Goal: Information Seeking & Learning: Learn about a topic

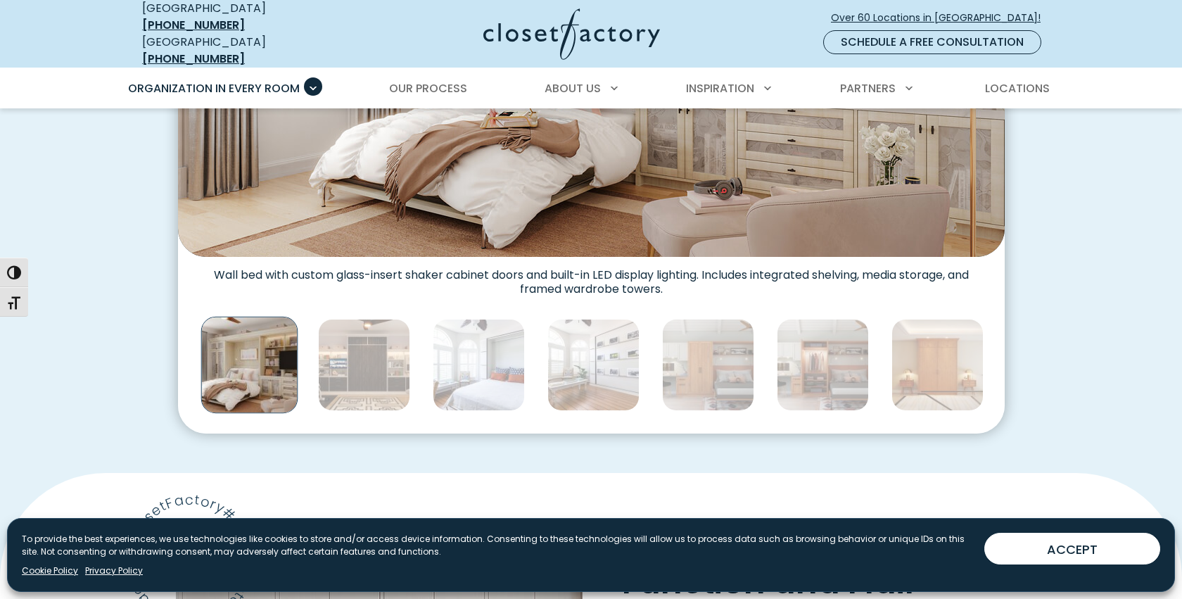
scroll to position [709, 0]
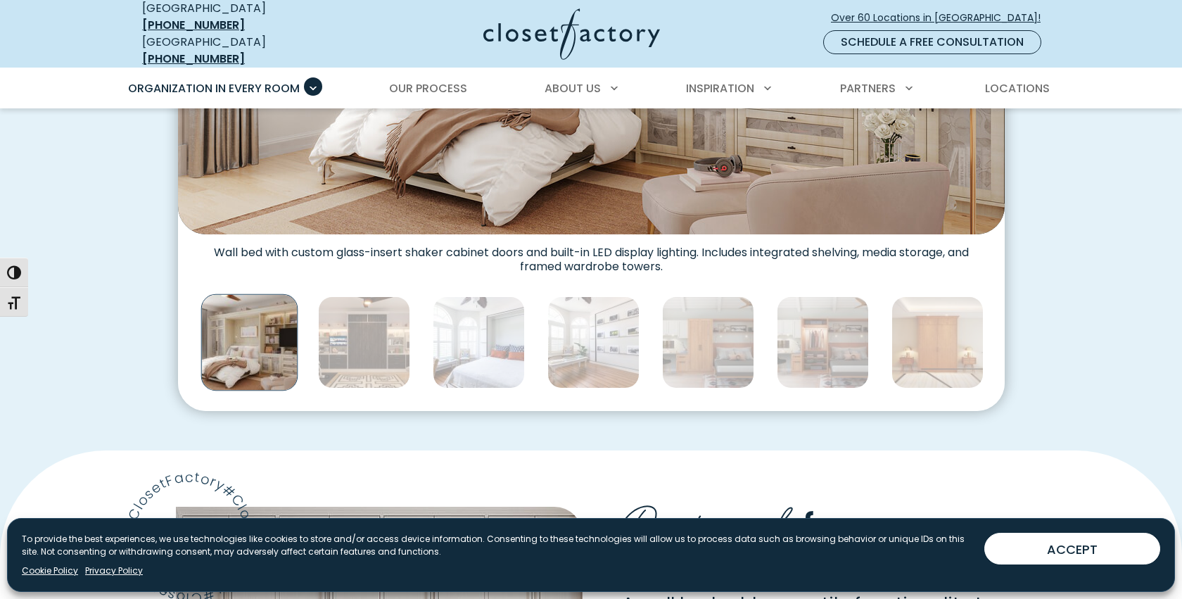
click at [232, 347] on img "Thumbnail Gallery" at bounding box center [249, 342] width 97 height 97
click at [332, 355] on img "Thumbnail Gallery" at bounding box center [364, 342] width 92 height 92
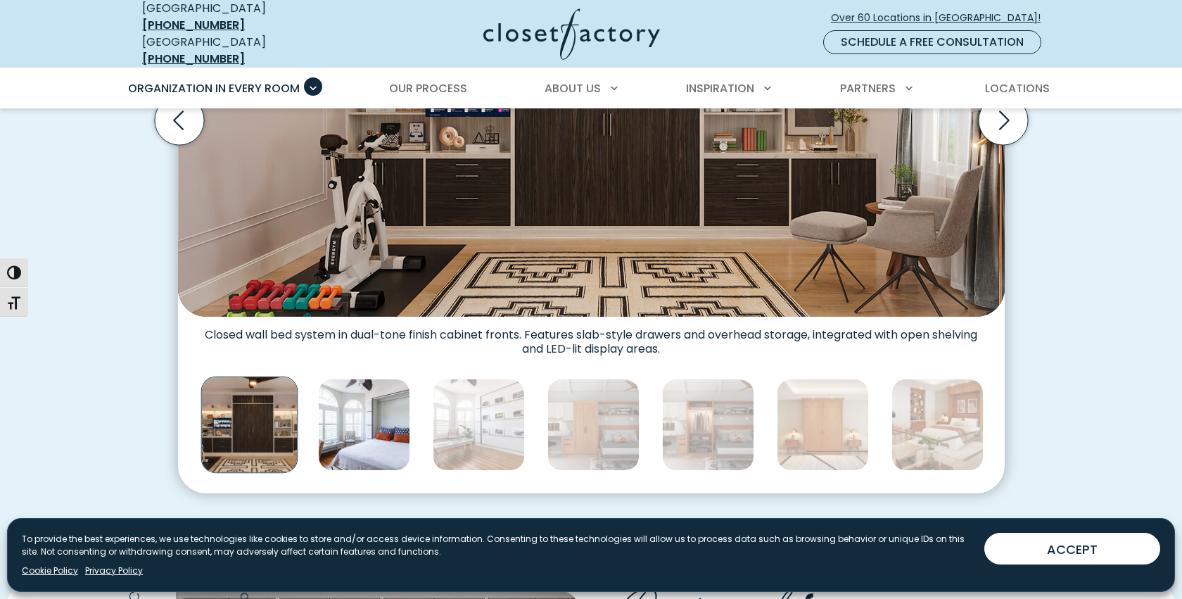
scroll to position [629, 0]
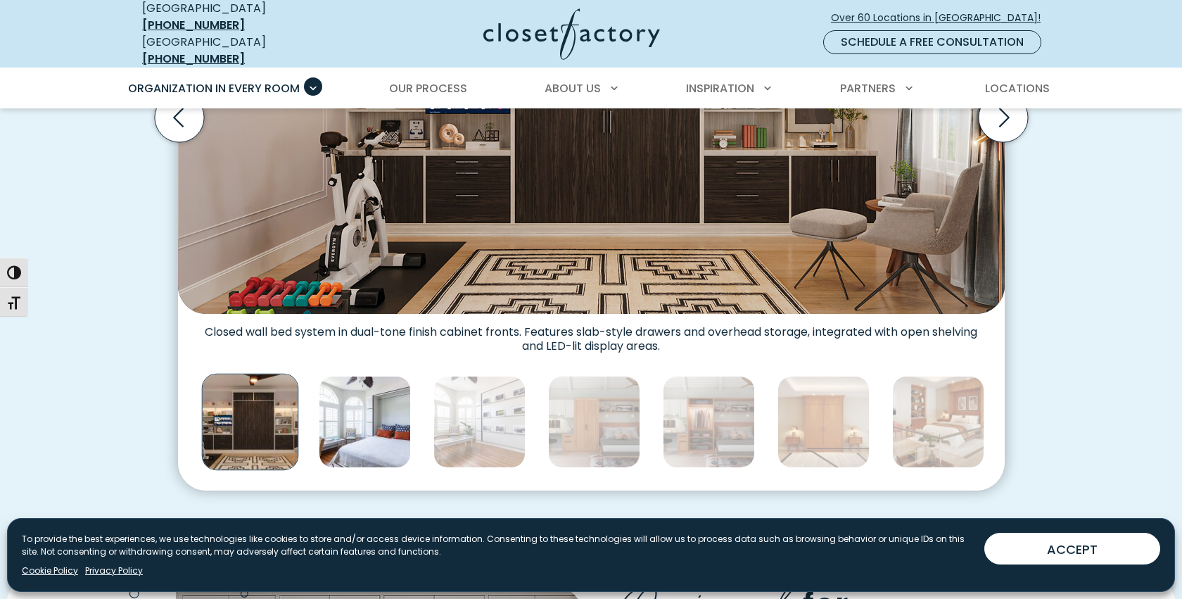
click at [360, 386] on img "Thumbnail Gallery" at bounding box center [365, 422] width 92 height 92
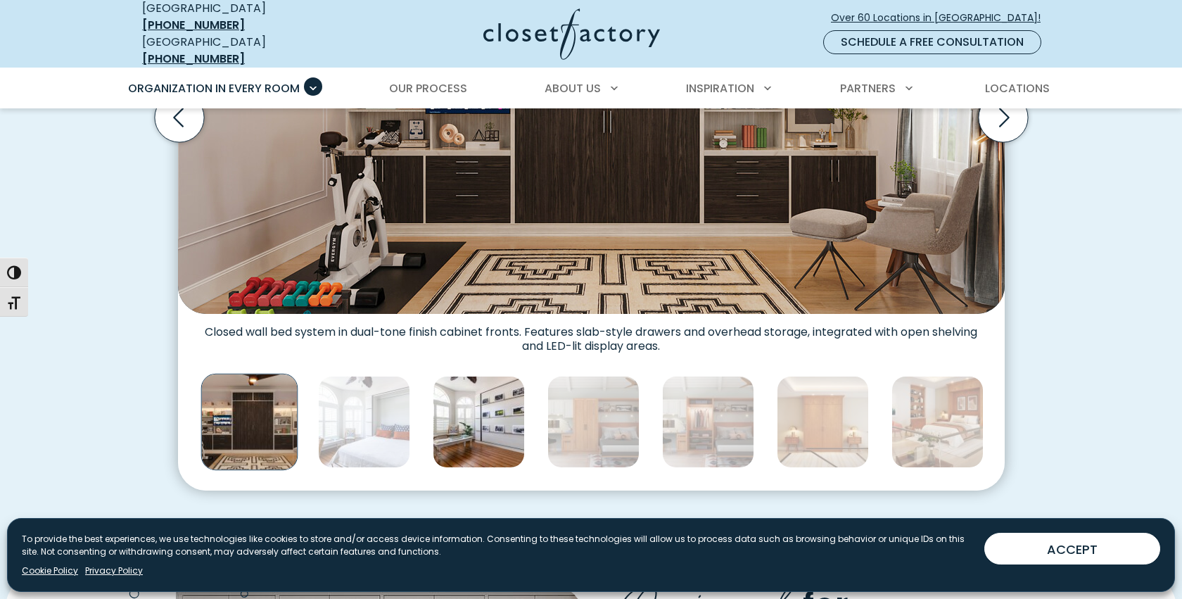
click at [479, 417] on img "Thumbnail Gallery" at bounding box center [479, 422] width 92 height 92
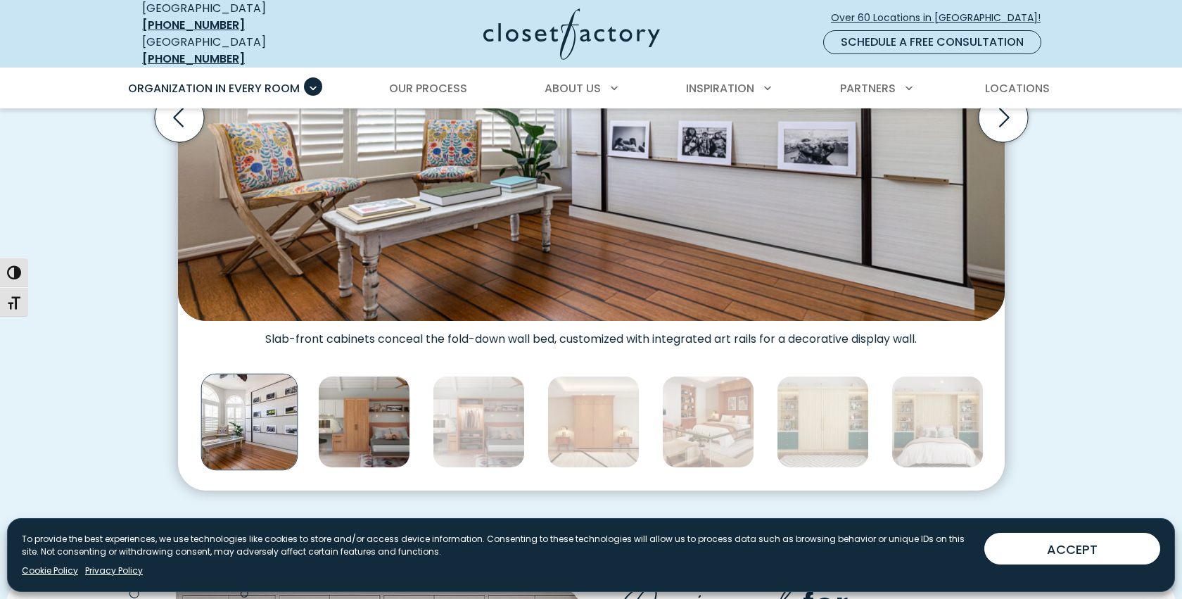
click at [387, 402] on img "Thumbnail Gallery" at bounding box center [364, 422] width 92 height 92
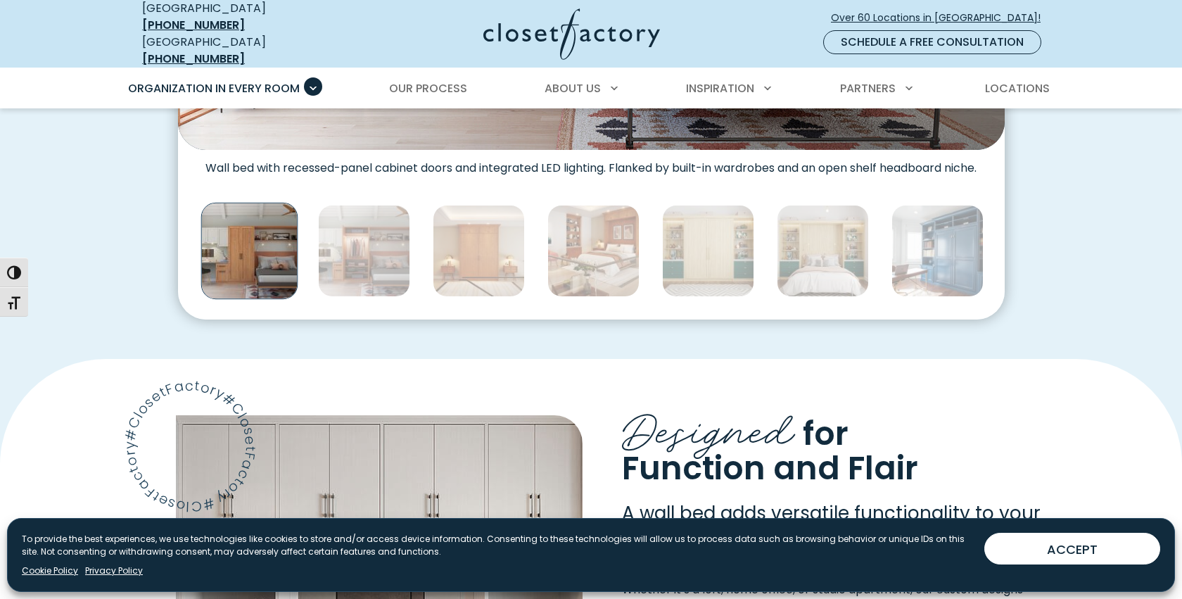
scroll to position [815, 0]
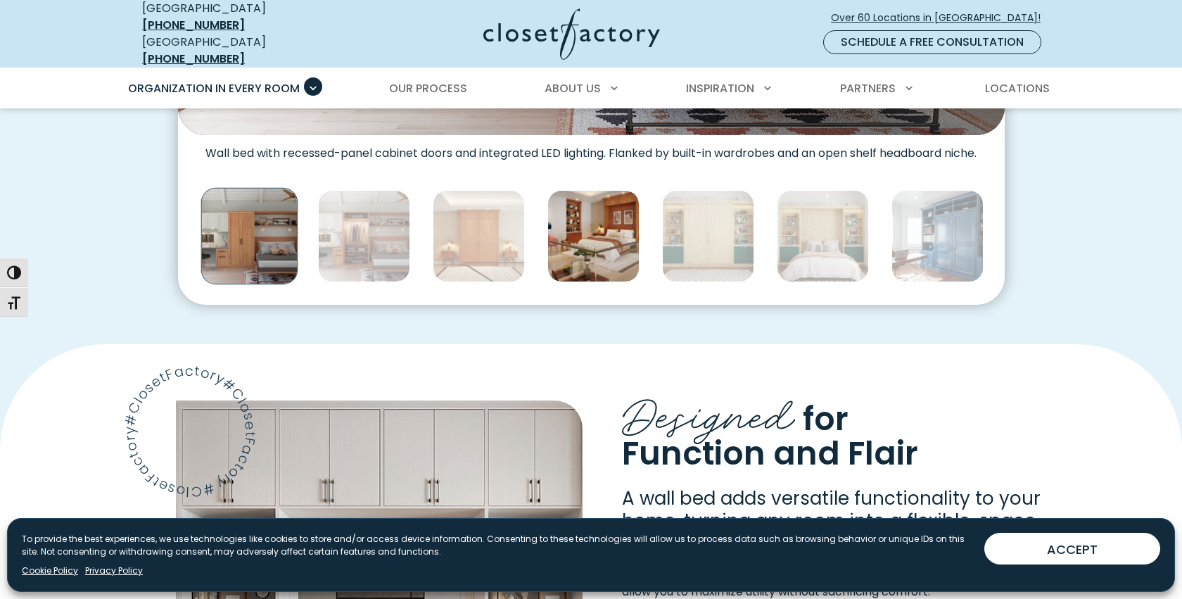
click at [597, 217] on img "Thumbnail Gallery" at bounding box center [594, 236] width 92 height 92
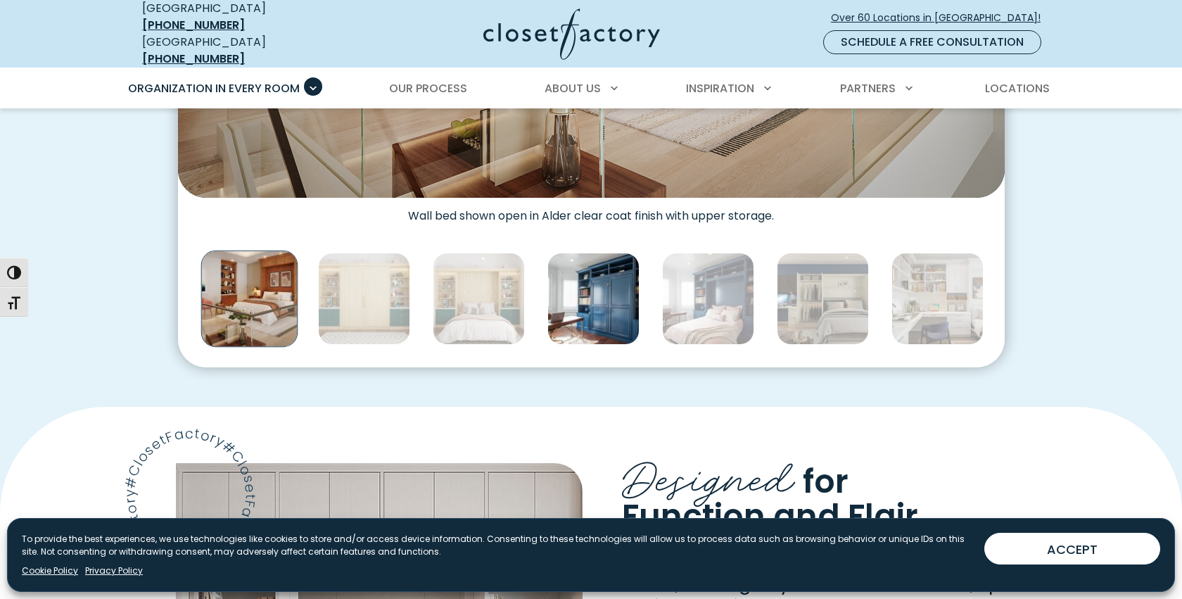
scroll to position [768, 0]
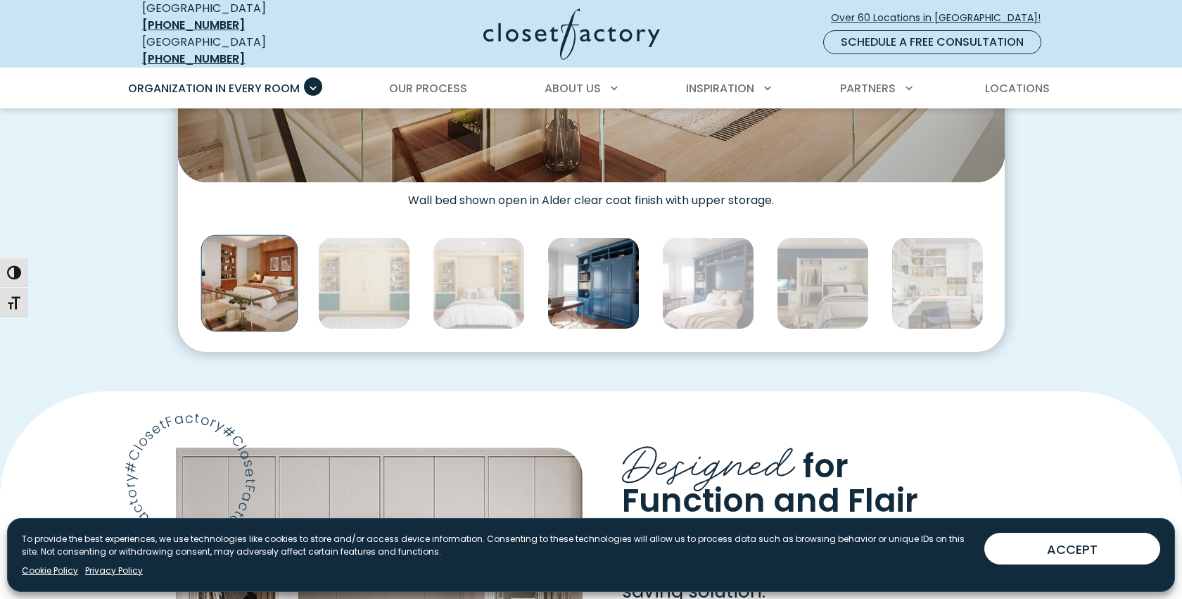
click at [592, 281] on img "Thumbnail Gallery" at bounding box center [594, 283] width 92 height 92
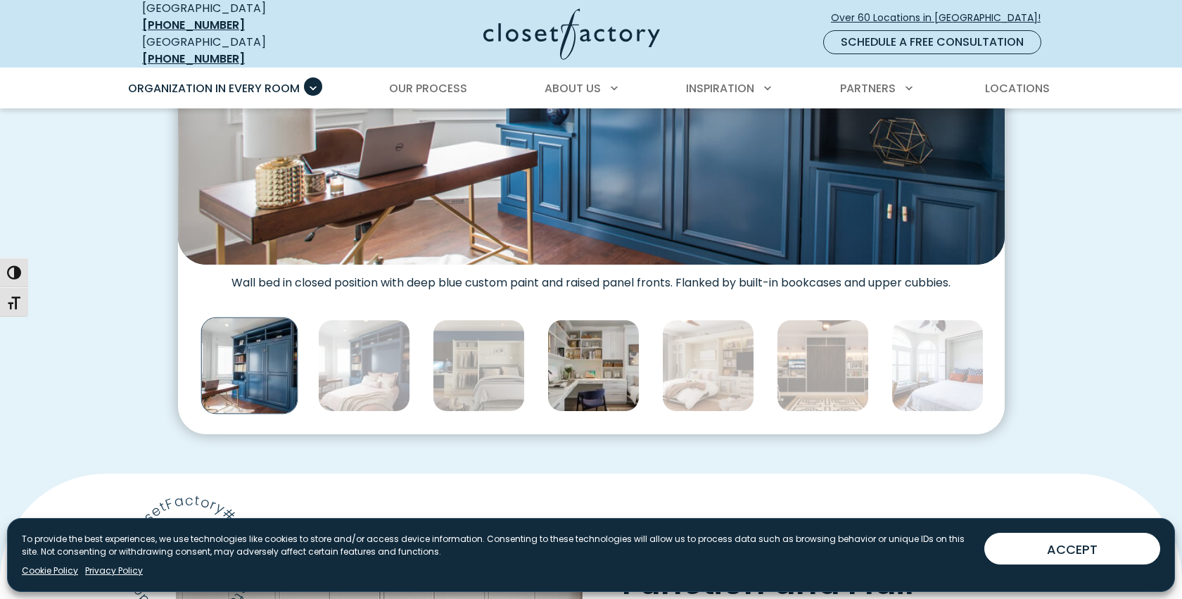
scroll to position [690, 0]
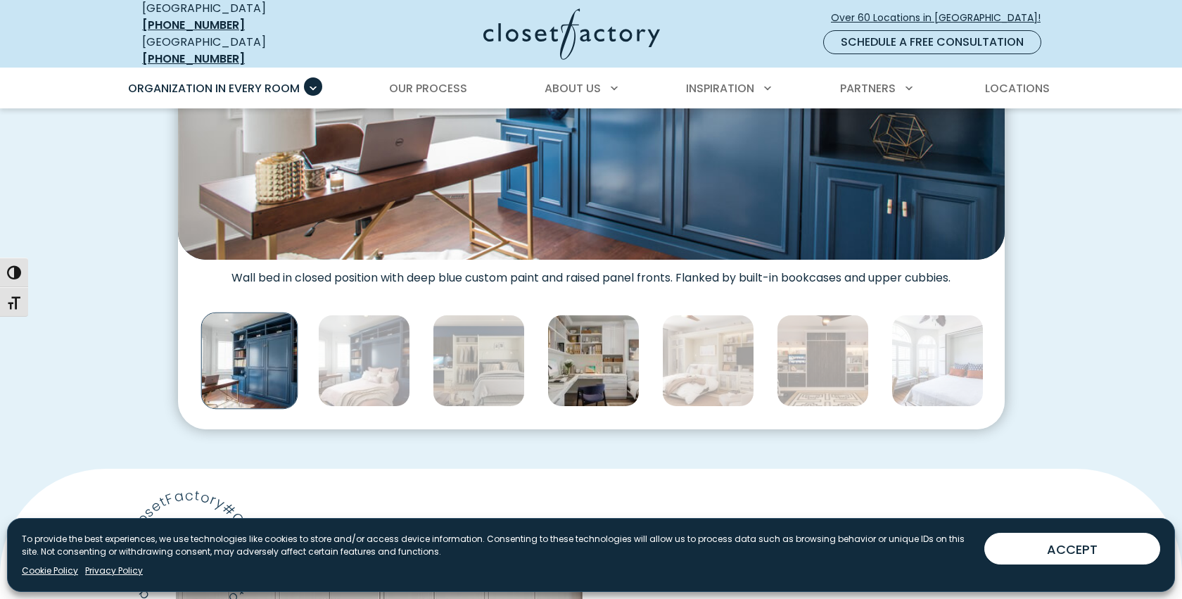
click at [581, 358] on img "Thumbnail Gallery" at bounding box center [594, 361] width 92 height 92
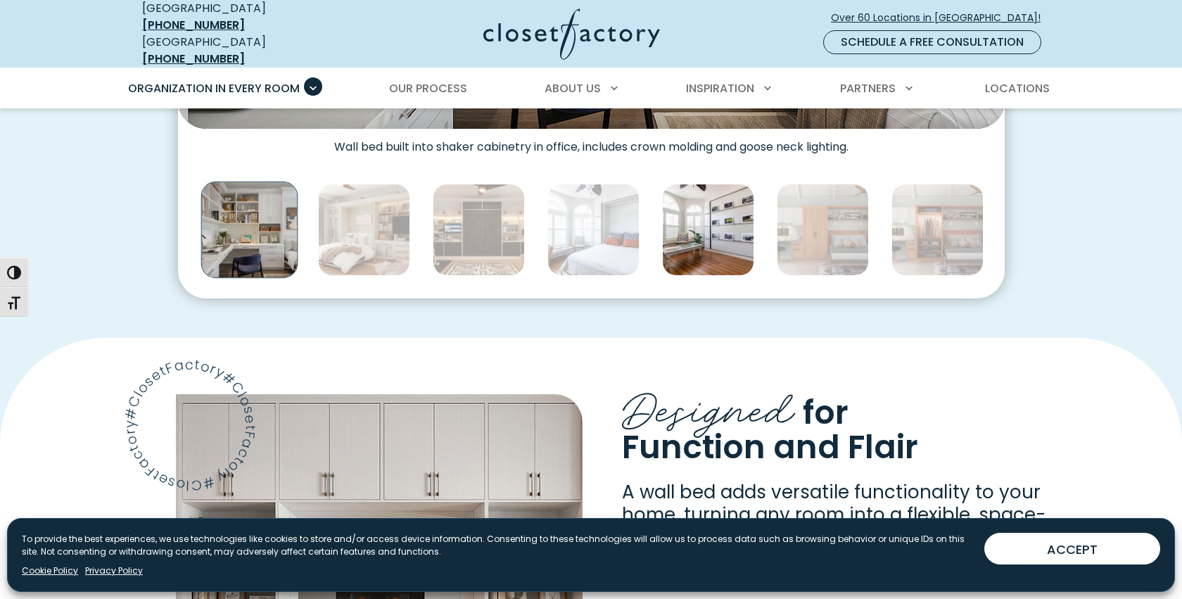
scroll to position [831, 0]
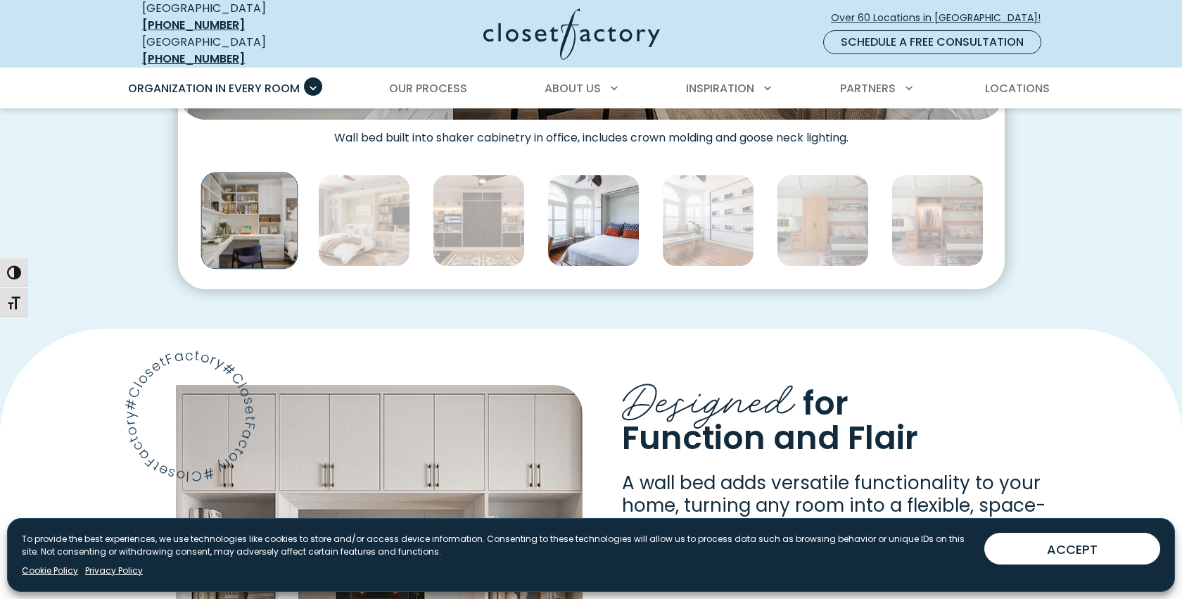
click at [576, 221] on img "Thumbnail Gallery" at bounding box center [594, 221] width 92 height 92
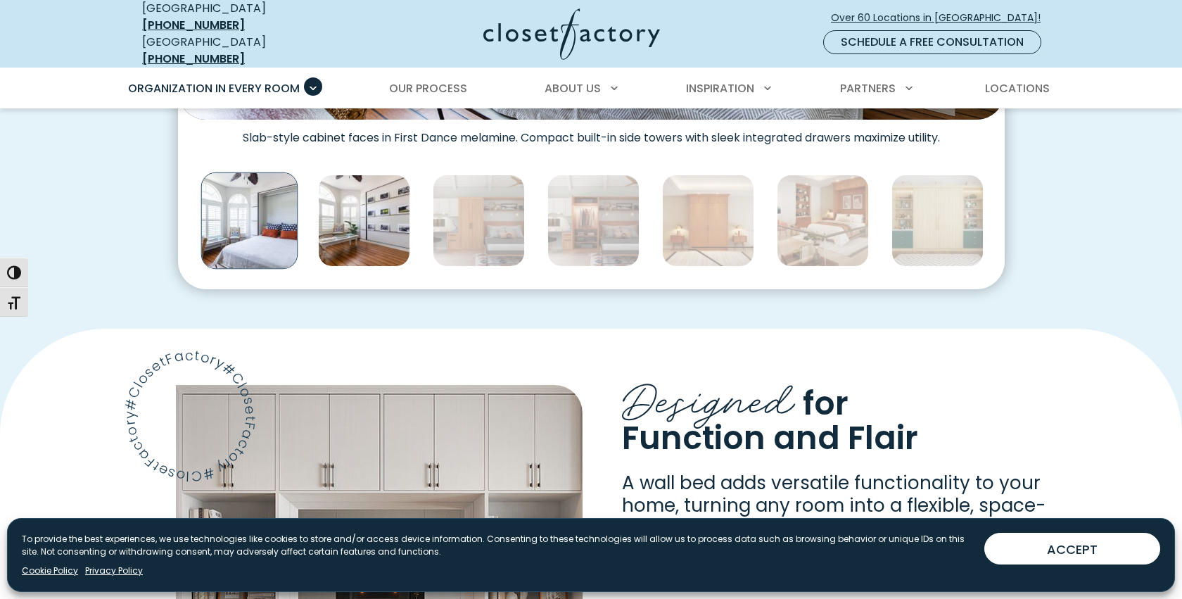
click at [384, 219] on img "Thumbnail Gallery" at bounding box center [364, 221] width 92 height 92
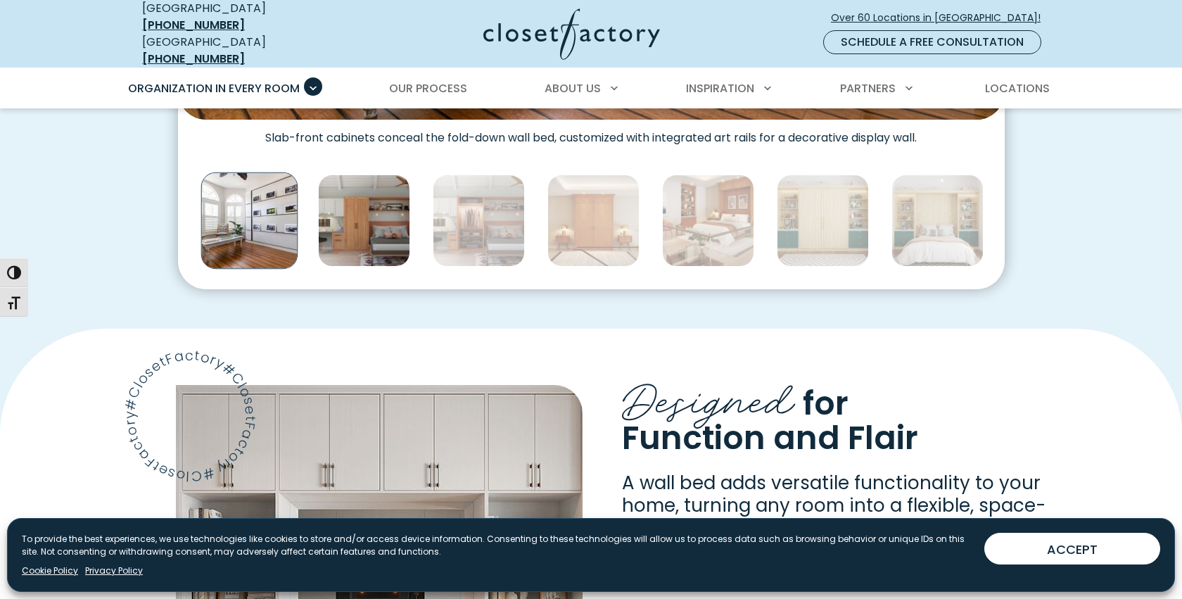
click at [372, 217] on img "Thumbnail Gallery" at bounding box center [364, 221] width 92 height 92
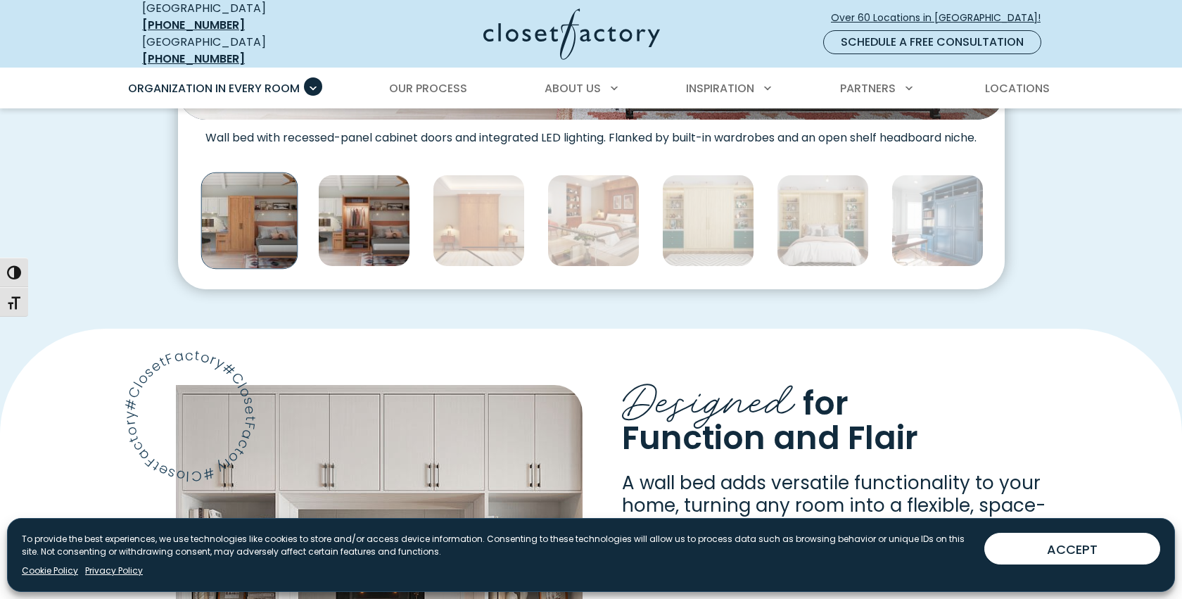
click at [345, 216] on img "Thumbnail Gallery" at bounding box center [364, 221] width 92 height 92
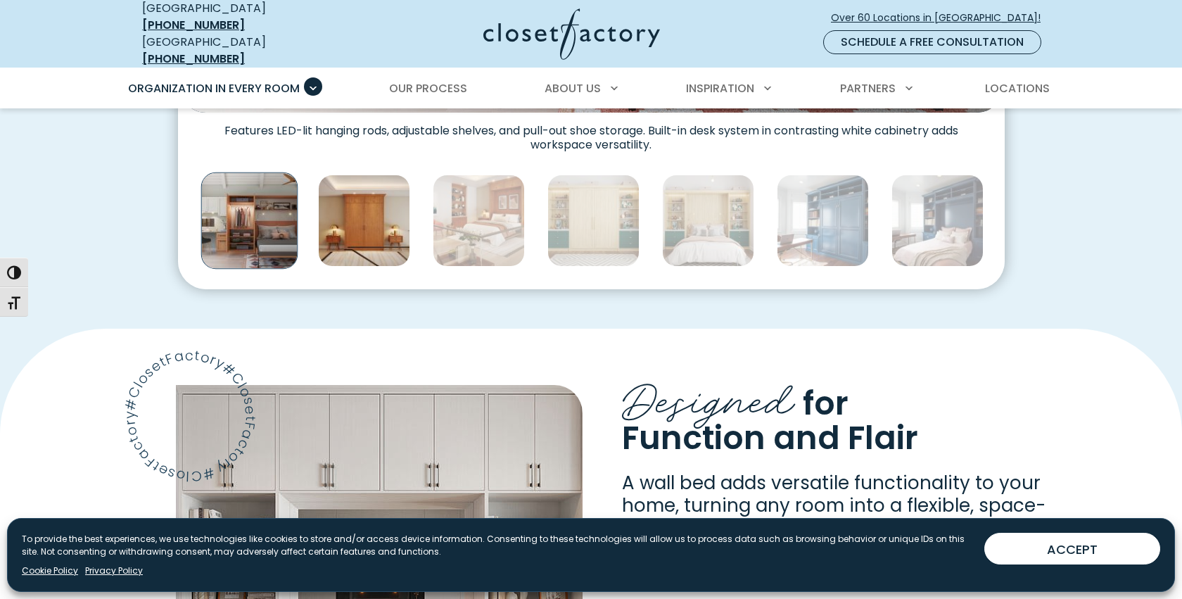
click at [389, 217] on img "Thumbnail Gallery" at bounding box center [364, 221] width 92 height 92
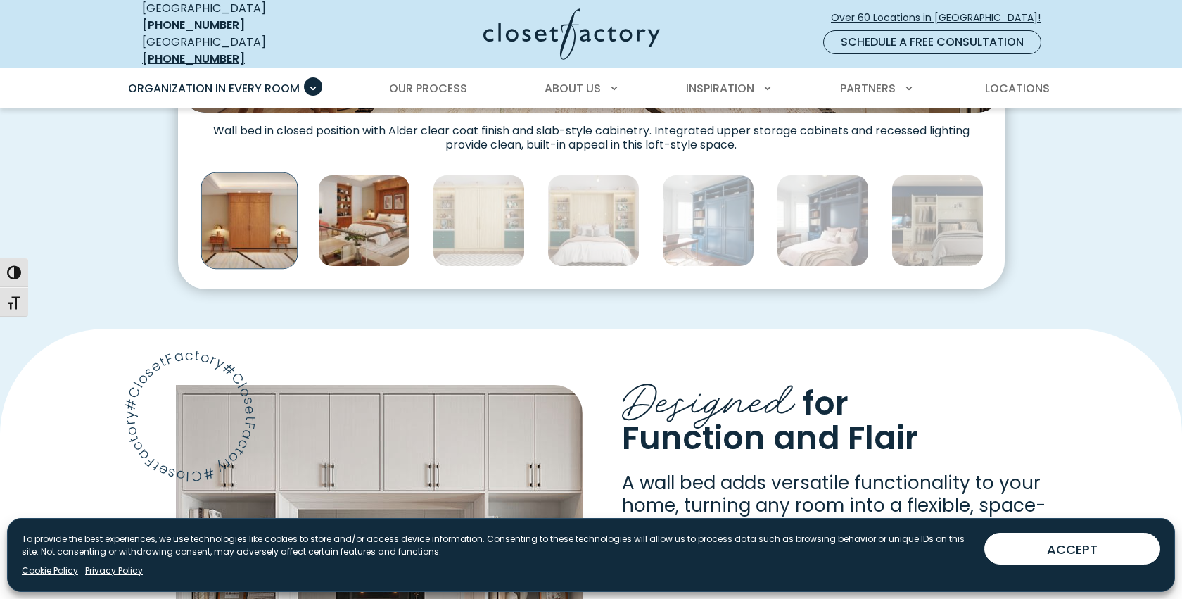
click at [389, 217] on img "Thumbnail Gallery" at bounding box center [364, 221] width 92 height 92
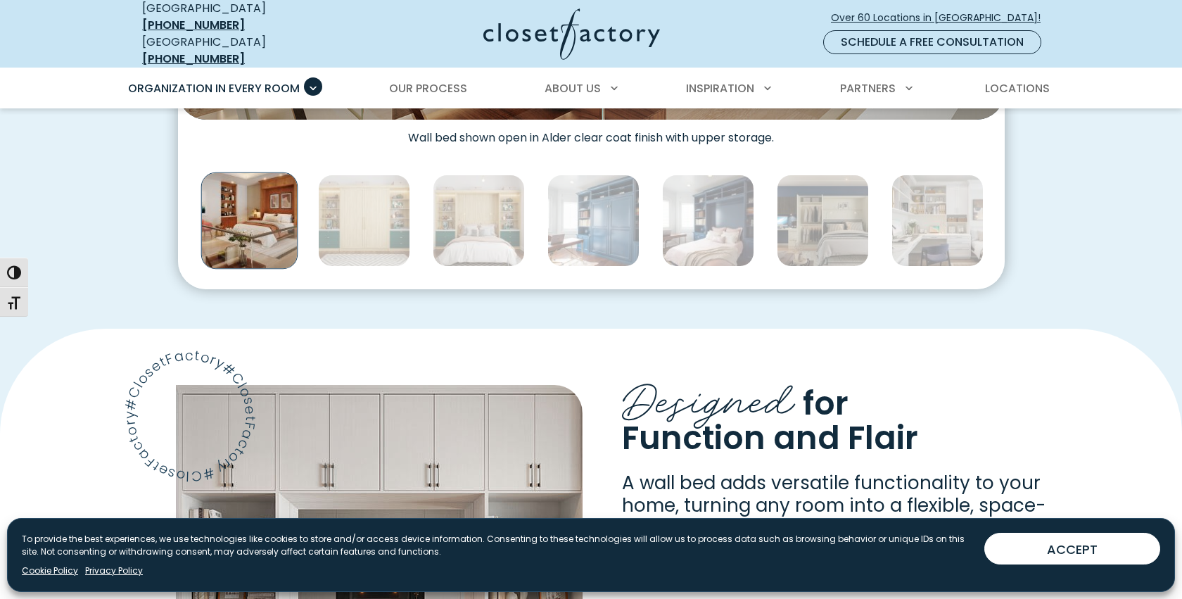
click at [272, 209] on img "Thumbnail Gallery" at bounding box center [249, 220] width 97 height 97
click at [272, 210] on img "Thumbnail Gallery" at bounding box center [249, 220] width 97 height 97
click at [276, 209] on img "Thumbnail Gallery" at bounding box center [249, 220] width 97 height 97
click at [356, 219] on img "Thumbnail Gallery" at bounding box center [364, 221] width 92 height 92
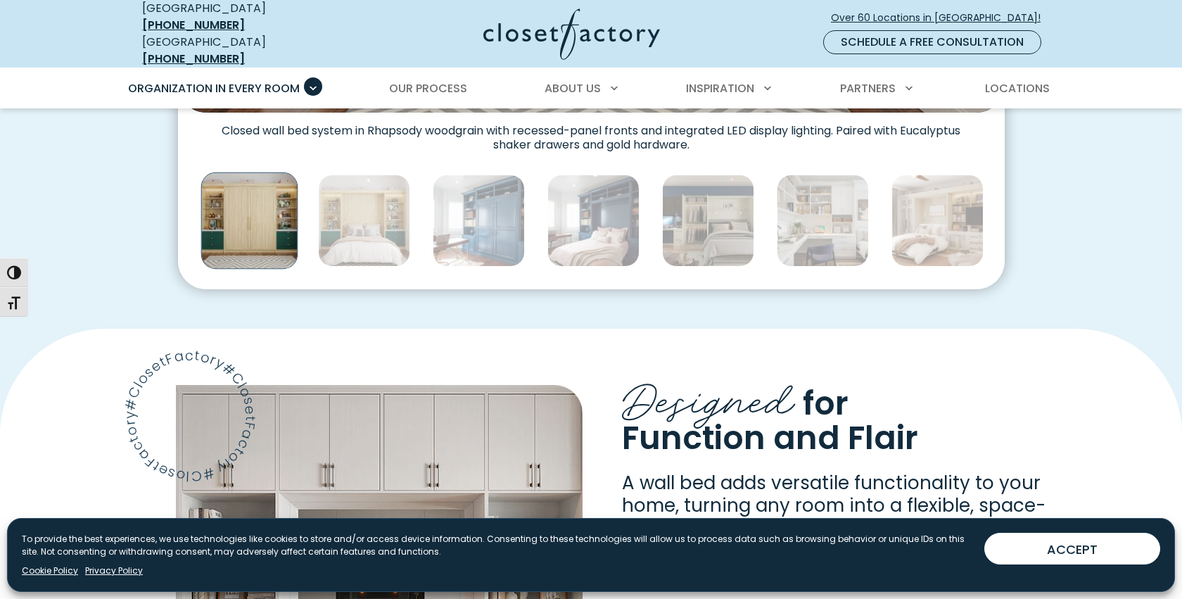
click at [270, 208] on img "Thumbnail Gallery" at bounding box center [249, 220] width 97 height 97
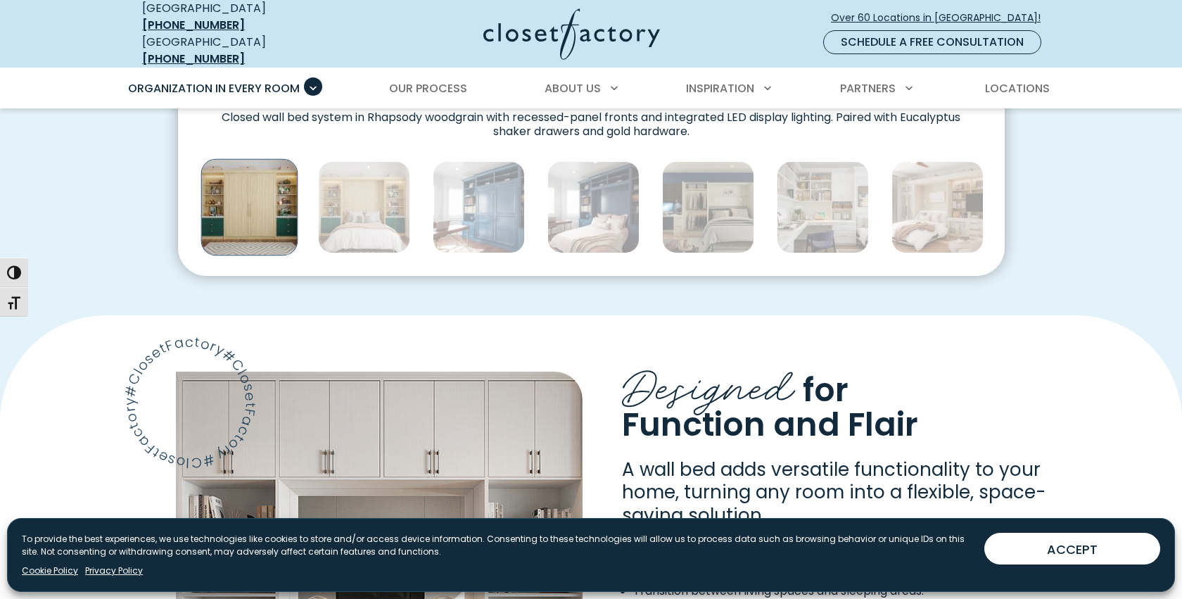
scroll to position [847, 0]
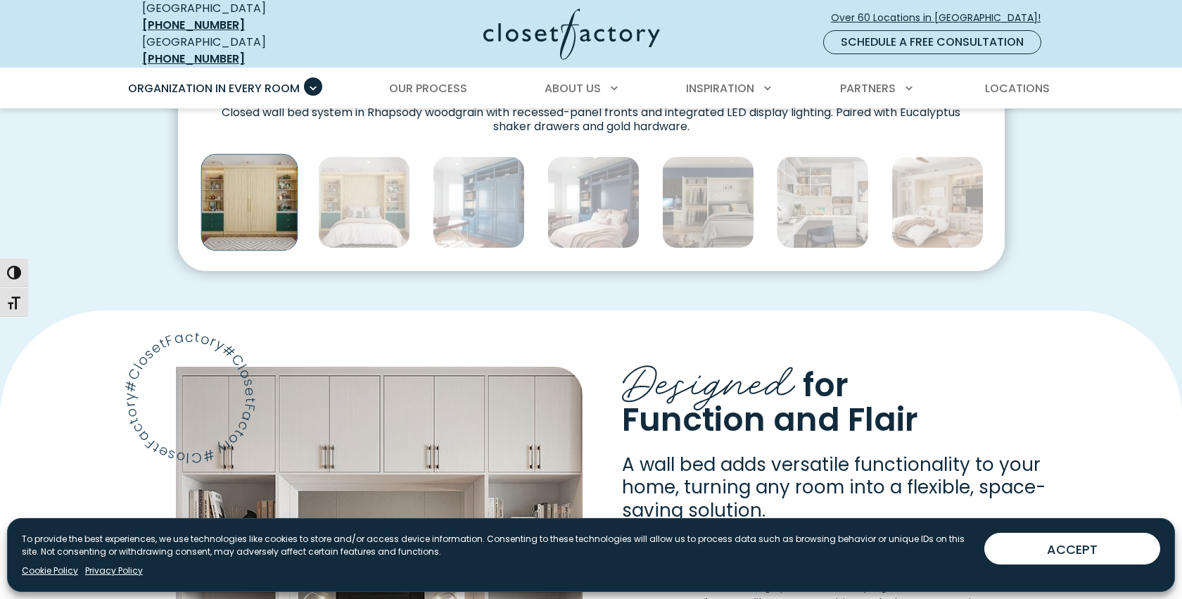
click at [239, 192] on img "Thumbnail Gallery" at bounding box center [249, 202] width 97 height 97
click at [239, 191] on img "Thumbnail Gallery" at bounding box center [249, 203] width 97 height 97
click at [241, 191] on img "Thumbnail Gallery" at bounding box center [249, 203] width 97 height 97
click at [339, 195] on img "Thumbnail Gallery" at bounding box center [364, 203] width 92 height 92
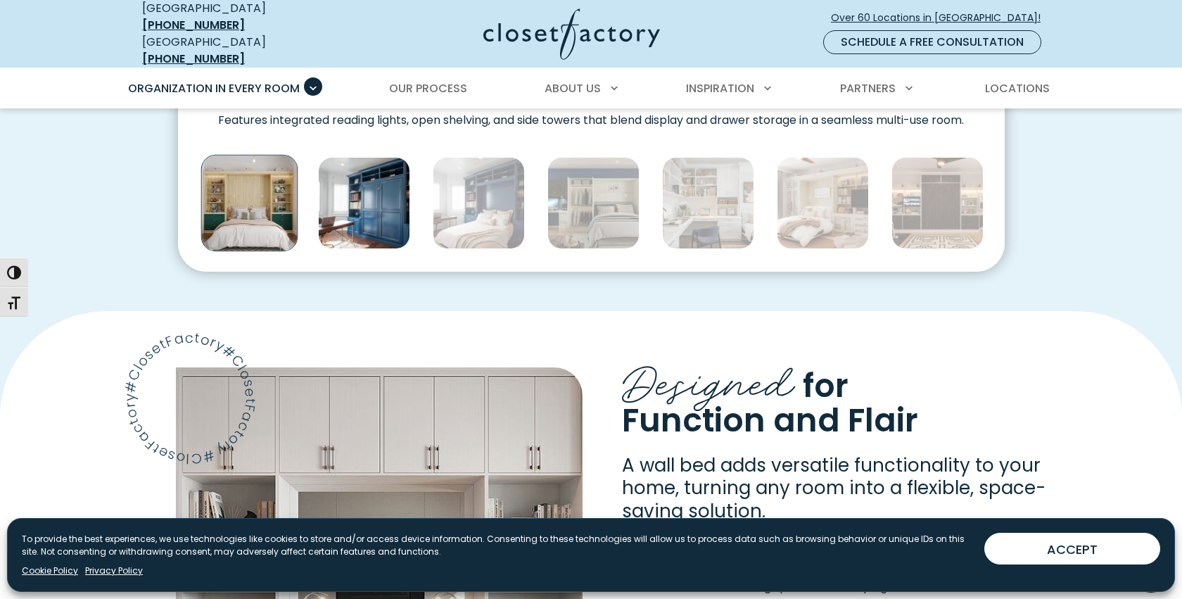
click at [356, 196] on img "Thumbnail Gallery" at bounding box center [364, 203] width 92 height 92
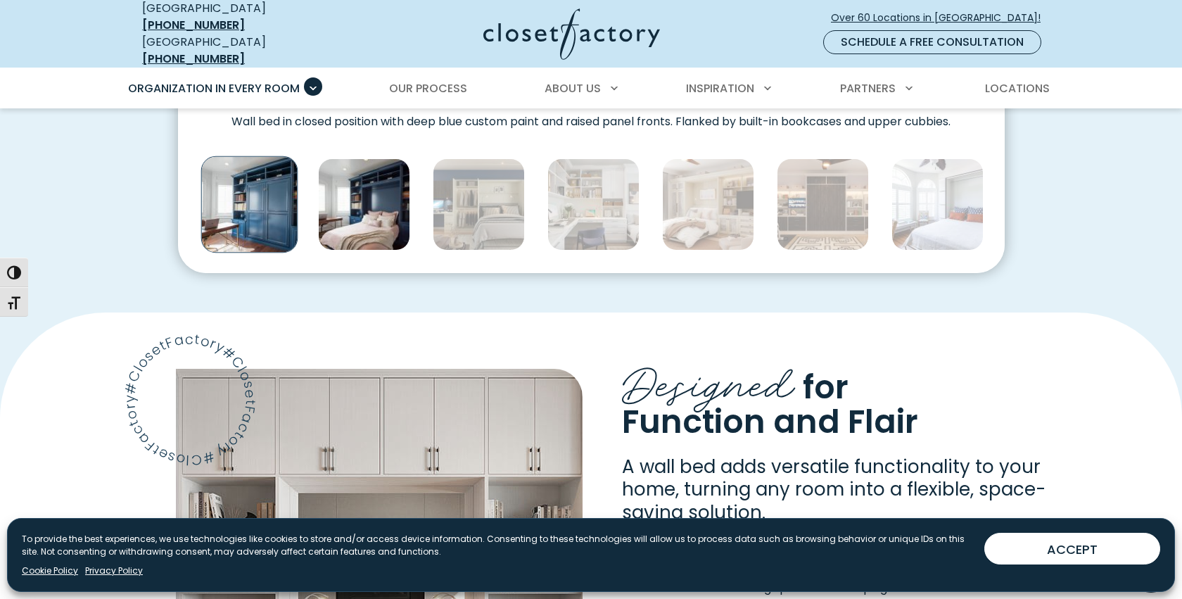
click at [357, 196] on img "Thumbnail Gallery" at bounding box center [364, 204] width 92 height 92
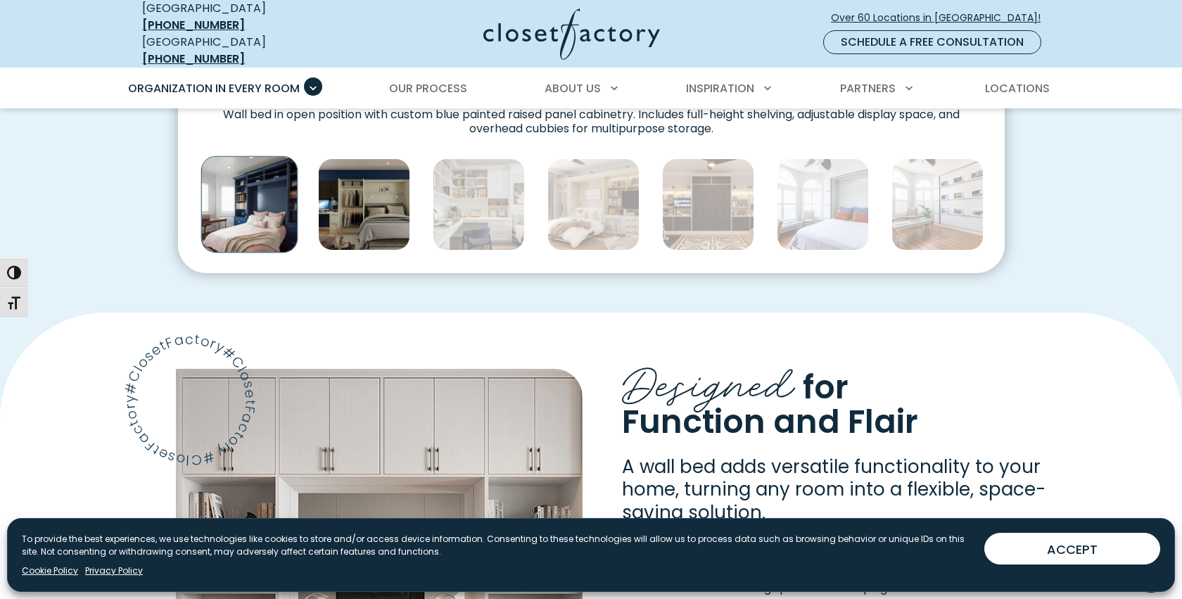
scroll to position [845, 0]
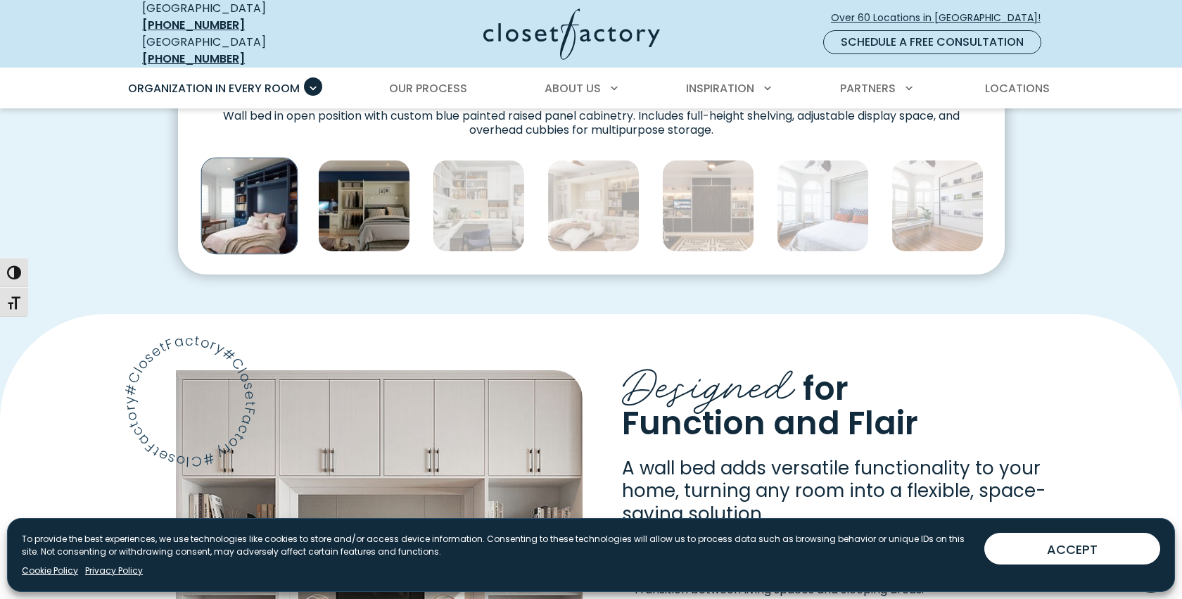
click at [386, 198] on img "Thumbnail Gallery" at bounding box center [364, 206] width 92 height 92
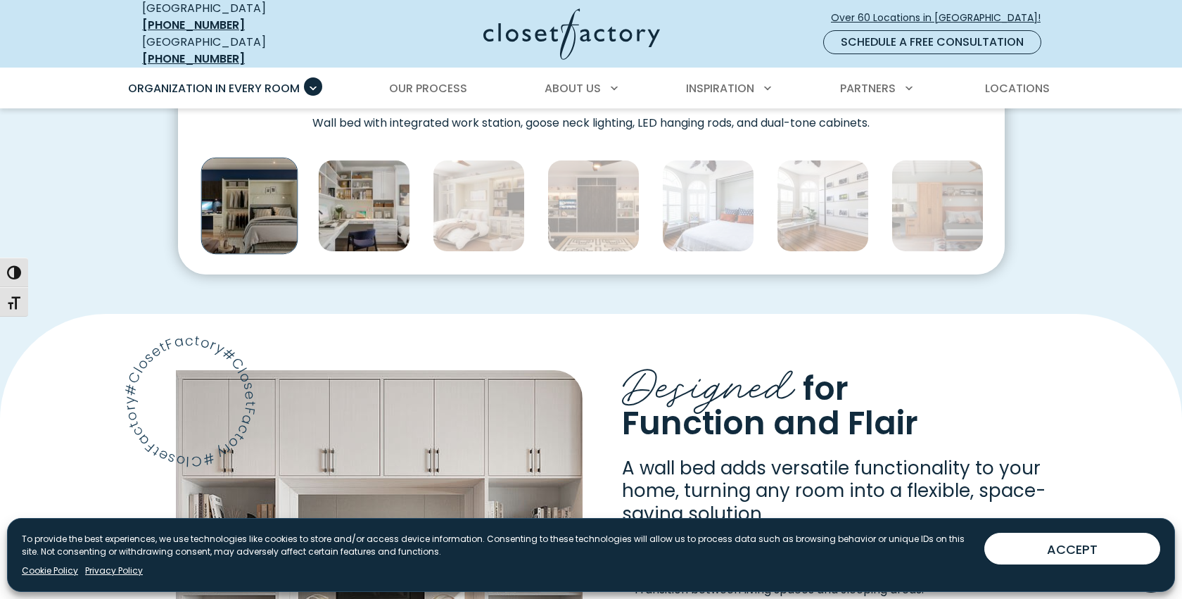
click at [387, 199] on img "Thumbnail Gallery" at bounding box center [364, 206] width 92 height 92
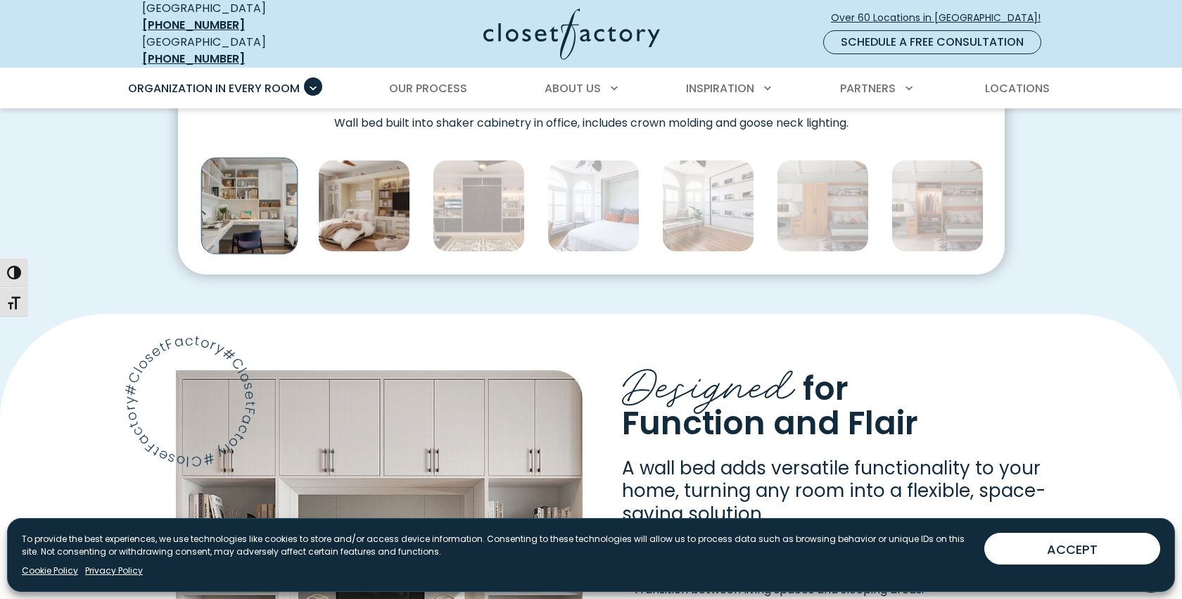
click at [380, 212] on img "Thumbnail Gallery" at bounding box center [364, 206] width 92 height 92
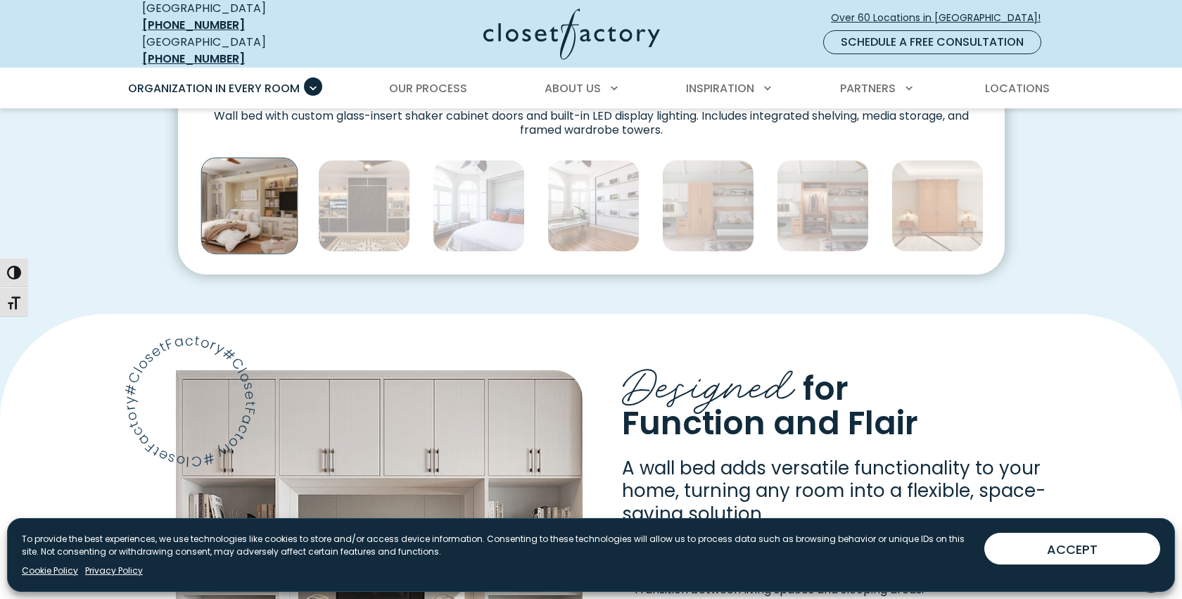
click at [220, 201] on img "Thumbnail Gallery" at bounding box center [249, 206] width 97 height 97
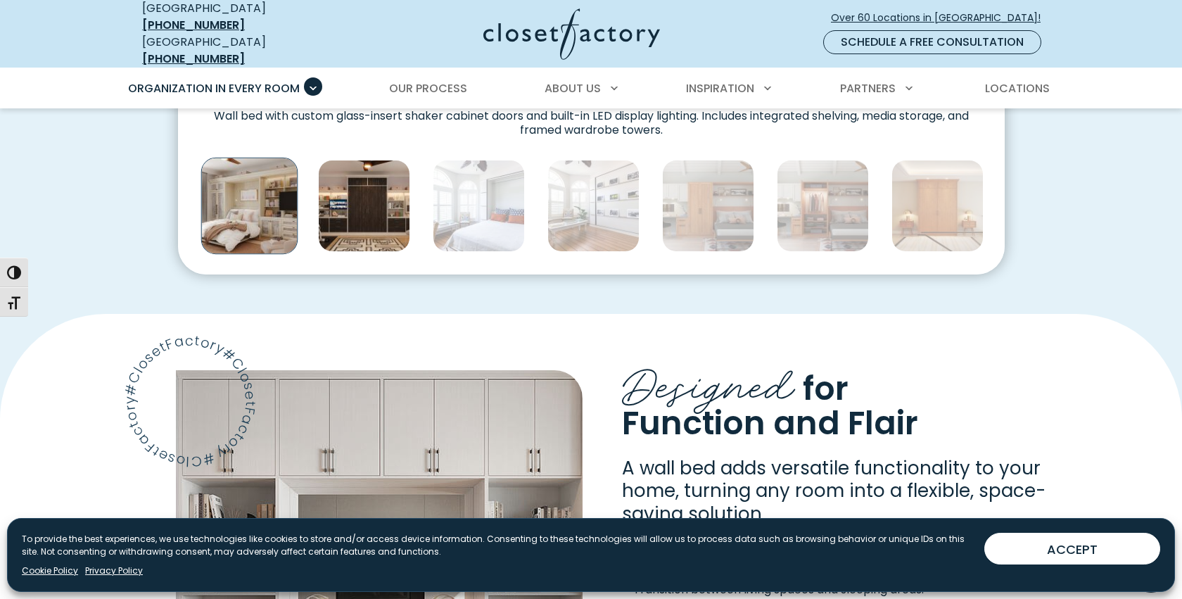
click at [335, 208] on img "Thumbnail Gallery" at bounding box center [364, 206] width 92 height 92
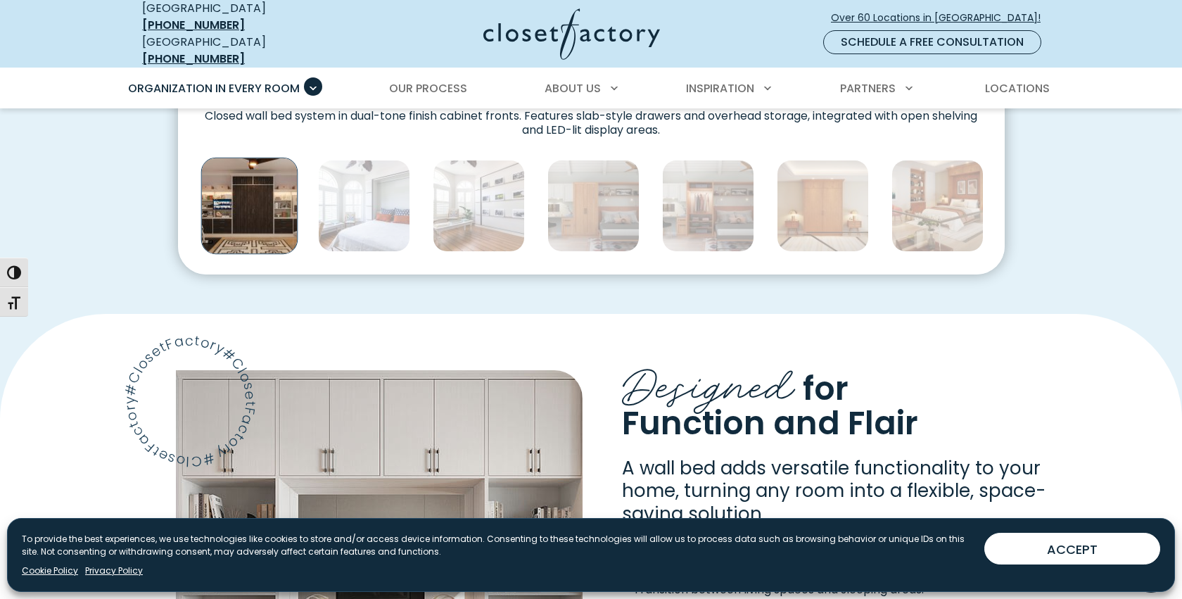
click at [279, 194] on img "Thumbnail Gallery" at bounding box center [249, 206] width 97 height 97
click at [370, 196] on img "Thumbnail Gallery" at bounding box center [364, 206] width 92 height 92
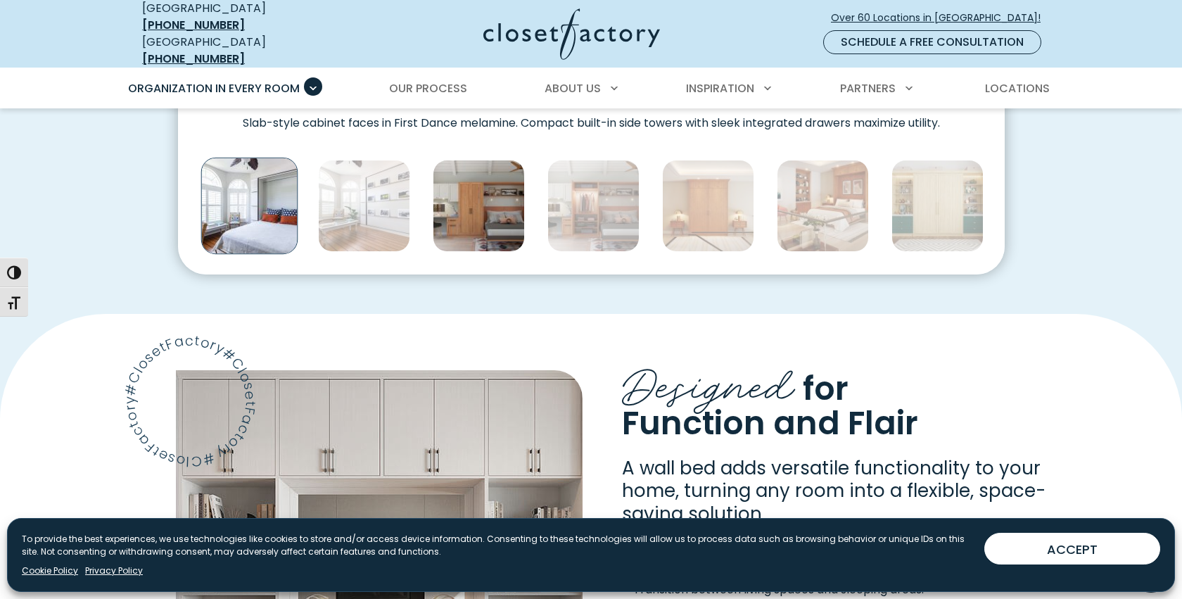
click at [433, 199] on img "Thumbnail Gallery" at bounding box center [479, 206] width 92 height 92
click at [456, 201] on img "Thumbnail Gallery" at bounding box center [479, 206] width 92 height 92
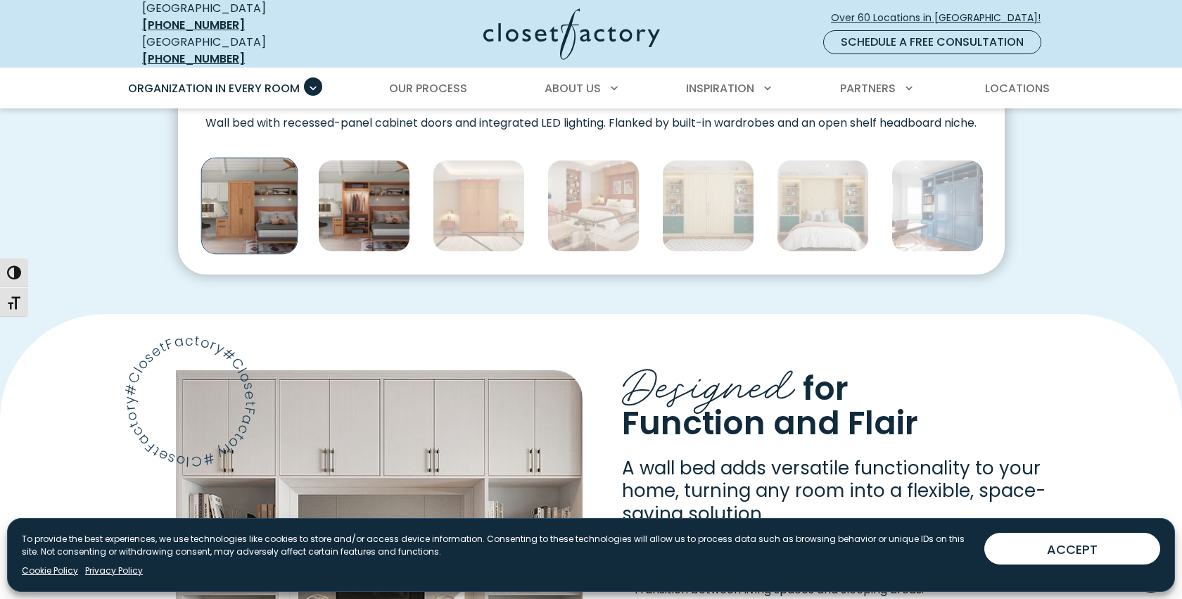
click at [401, 194] on img "Thumbnail Gallery" at bounding box center [364, 206] width 92 height 92
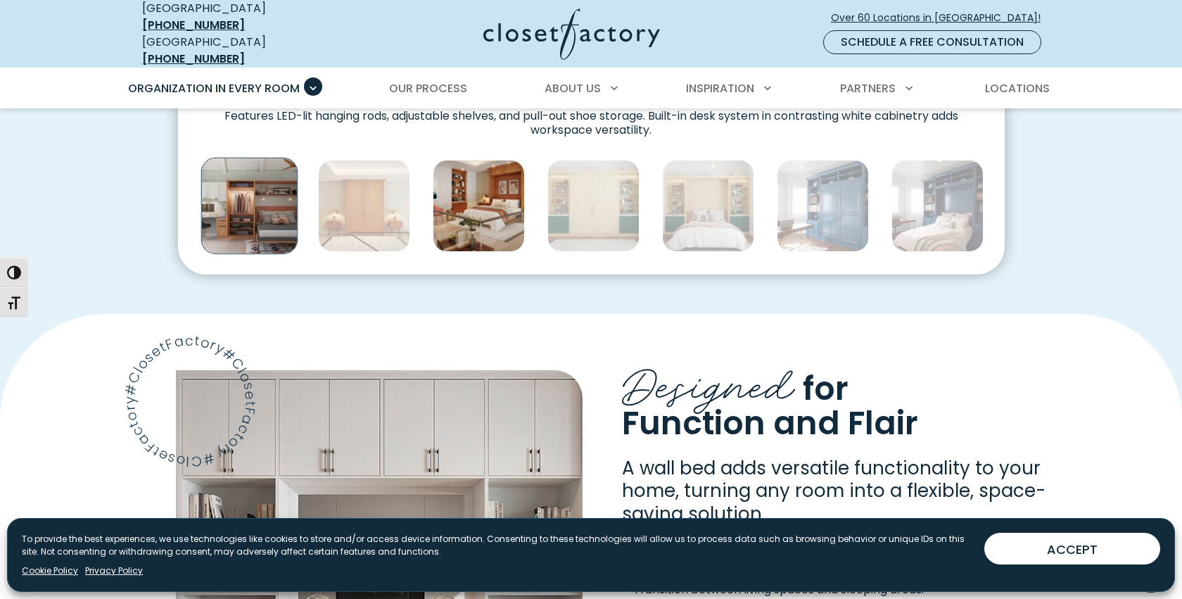
drag, startPoint x: 397, startPoint y: 193, endPoint x: 446, endPoint y: 195, distance: 48.6
click at [401, 193] on img "Thumbnail Gallery" at bounding box center [364, 206] width 92 height 92
click at [452, 195] on img "Thumbnail Gallery" at bounding box center [479, 206] width 92 height 92
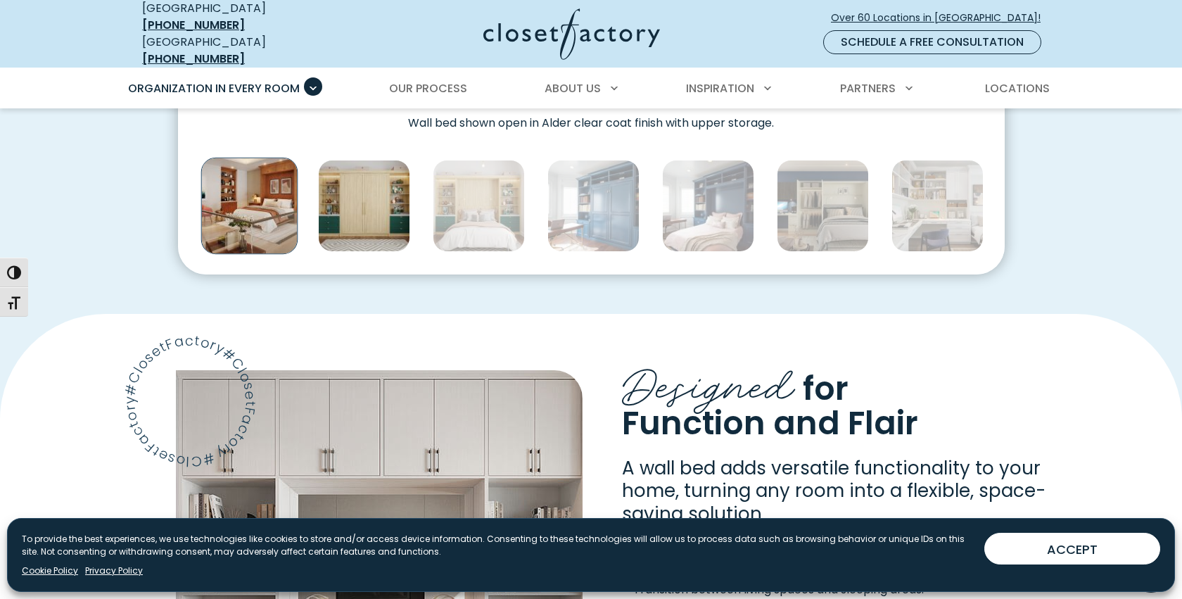
click at [382, 187] on img "Thumbnail Gallery" at bounding box center [364, 206] width 92 height 92
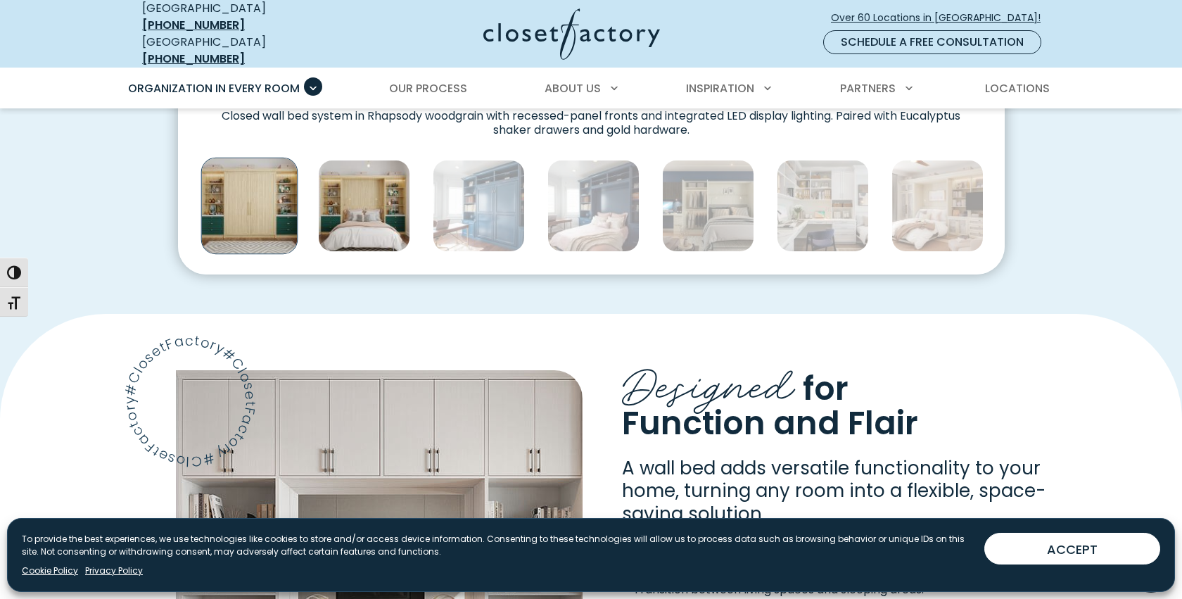
click at [376, 186] on img "Thumbnail Gallery" at bounding box center [364, 206] width 92 height 92
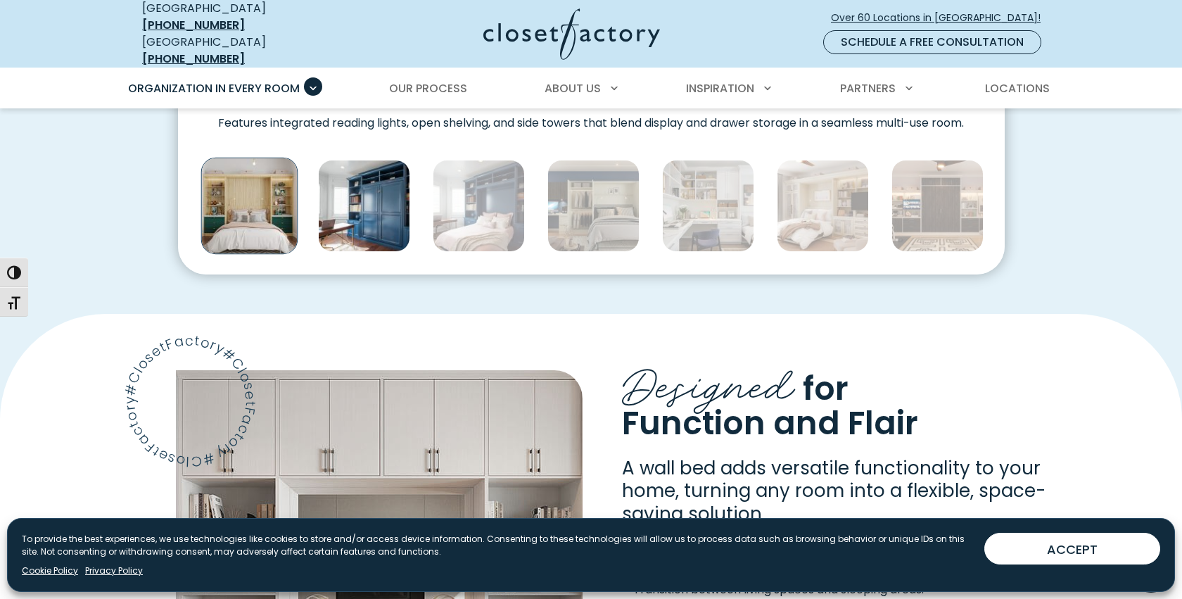
click at [389, 184] on img "Thumbnail Gallery" at bounding box center [364, 206] width 92 height 92
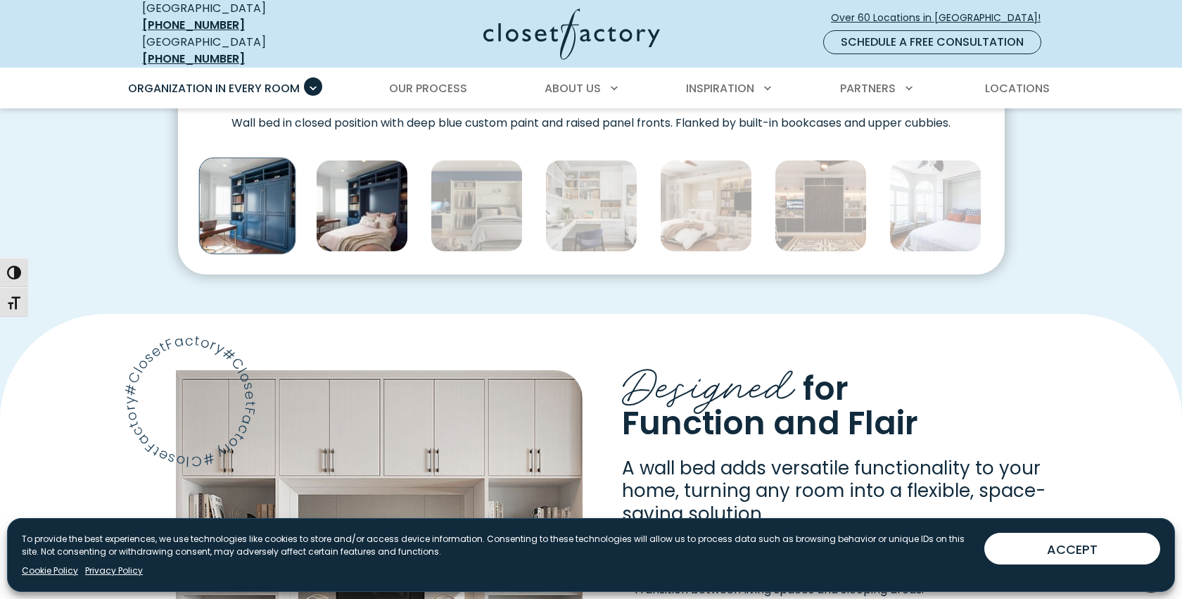
click at [400, 184] on img "Thumbnail Gallery" at bounding box center [362, 206] width 92 height 92
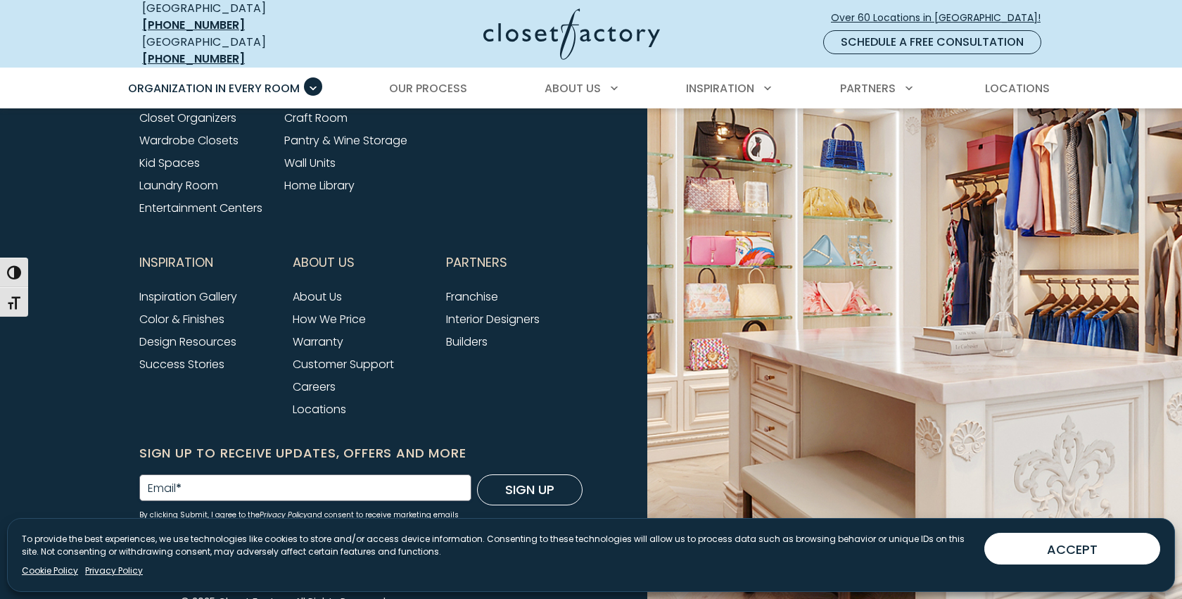
scroll to position [4804, 0]
